Goal: Find specific page/section

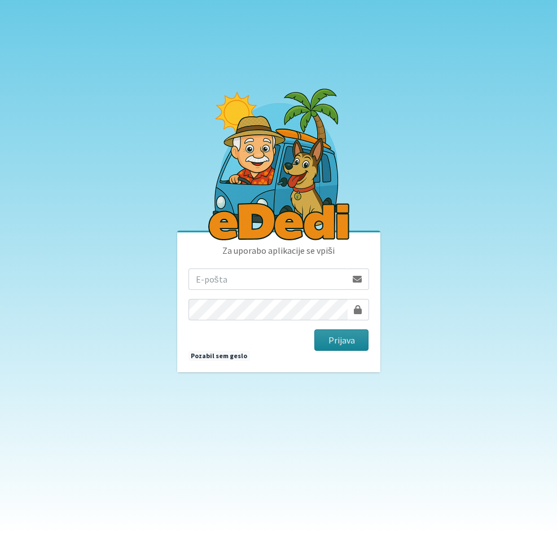
type input "[PERSON_NAME][EMAIL_ADDRESS][PERSON_NAME][PERSON_NAME][DOMAIN_NAME]"
click at [354, 343] on button "Prijava" at bounding box center [341, 339] width 55 height 21
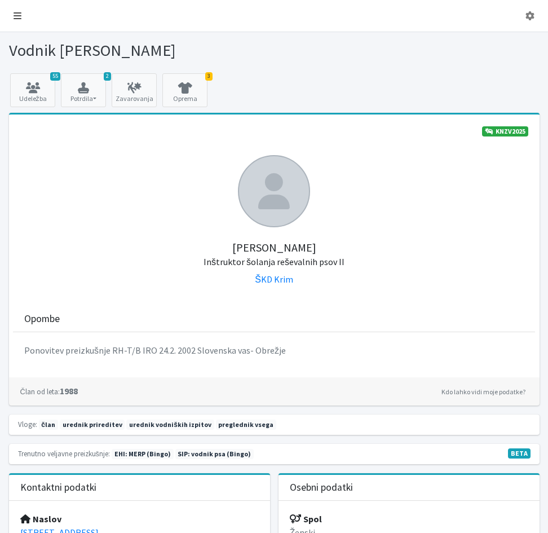
click at [11, 14] on link at bounding box center [18, 16] width 26 height 23
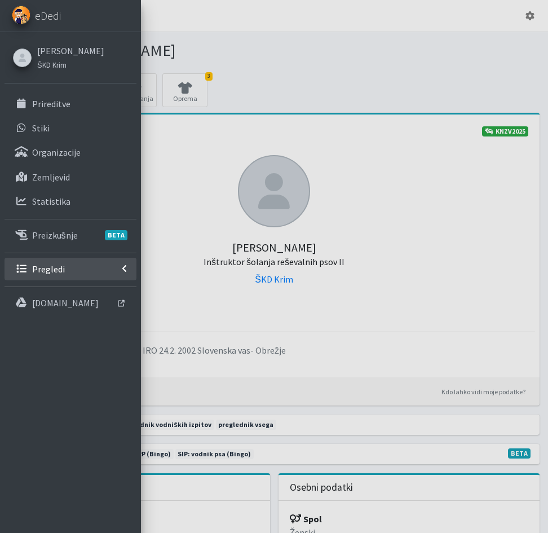
click at [49, 268] on p "Pregledi" at bounding box center [48, 268] width 33 height 11
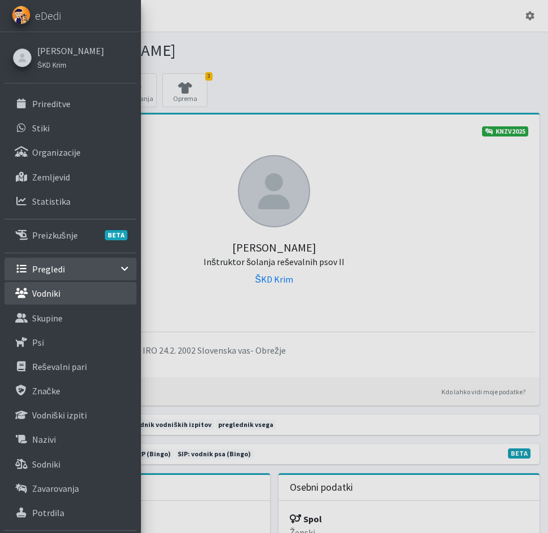
click at [61, 292] on link "Vodniki" at bounding box center [71, 293] width 132 height 23
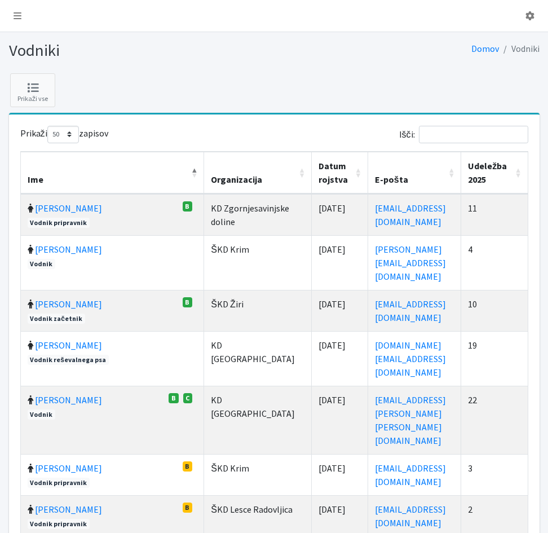
select select "50"
click at [467, 134] on input "Išči:" at bounding box center [473, 134] width 109 height 17
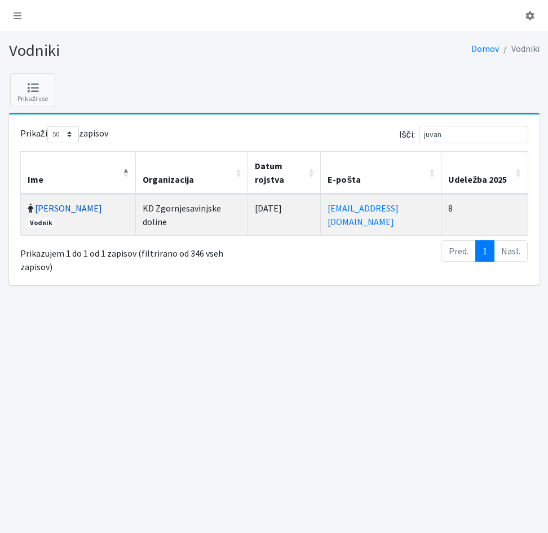
click at [51, 202] on link "Gašper Juvan" at bounding box center [68, 207] width 67 height 11
drag, startPoint x: 456, startPoint y: 136, endPoint x: 420, endPoint y: 138, distance: 36.1
click at [420, 138] on label "Išči: juvan" at bounding box center [463, 134] width 129 height 17
type input "žurga"
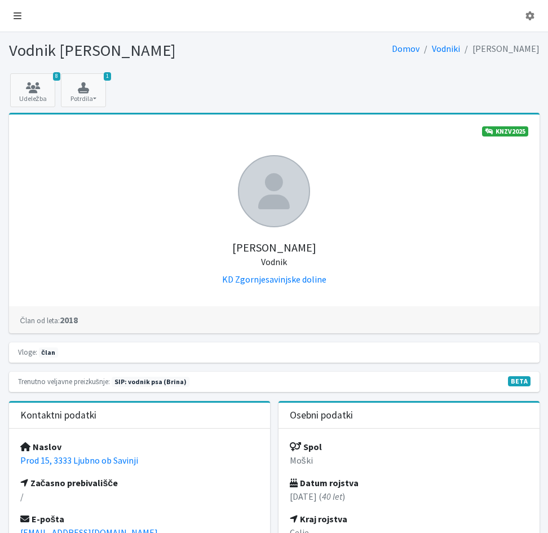
click at [14, 16] on icon at bounding box center [18, 15] width 8 height 9
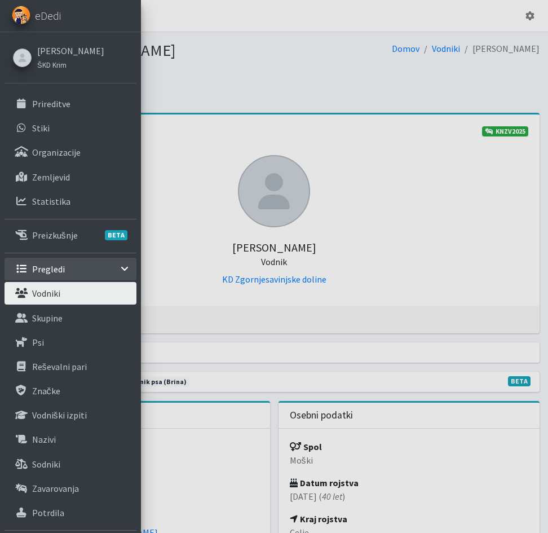
click at [297, 93] on div at bounding box center [274, 266] width 548 height 533
